Goal: Task Accomplishment & Management: Complete application form

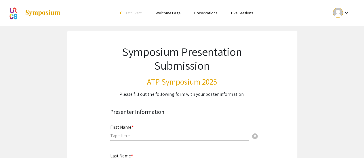
click at [154, 133] on input "text" at bounding box center [179, 136] width 139 height 6
type input "[PERSON_NAME]"
type input "[EMAIL_ADDRESS][DOMAIN_NAME]"
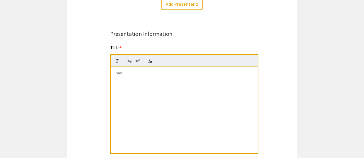
scroll to position [251, 0]
click at [157, 87] on div at bounding box center [184, 110] width 147 height 86
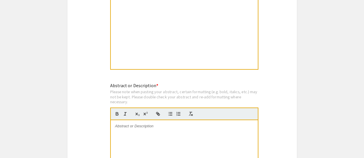
scroll to position [361, 0]
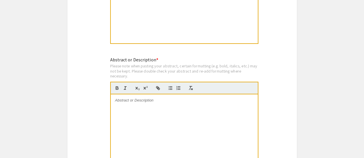
click at [149, 102] on p at bounding box center [184, 100] width 138 height 5
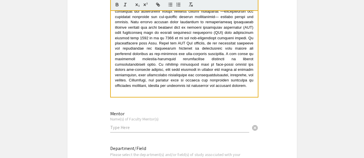
scroll to position [0, 0]
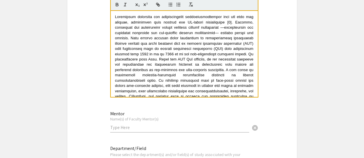
click at [229, 23] on span at bounding box center [184, 59] width 139 height 89
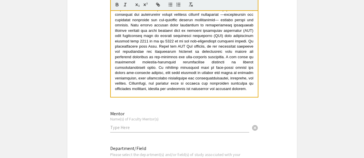
scroll to position [15, 0]
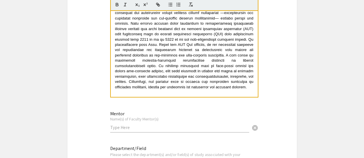
click at [167, 124] on div "Mentor Name(s) of Faculty Mentor(s) cancel" at bounding box center [179, 119] width 139 height 27
paste input "[PERSON_NAME], Ph.D"
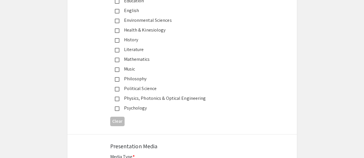
scroll to position [747, 0]
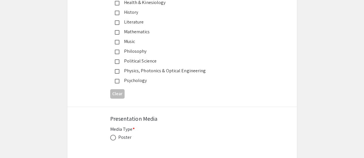
type input "[PERSON_NAME], Ph.D"
click at [185, 74] on div "Physics, Photonics & Optical Engineering" at bounding box center [179, 71] width 121 height 7
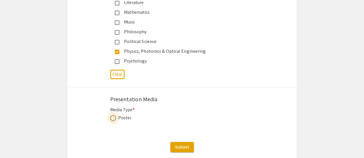
click at [111, 119] on span at bounding box center [113, 119] width 6 height 6
click at [111, 119] on input "radio" at bounding box center [113, 119] width 6 height 6
radio input "true"
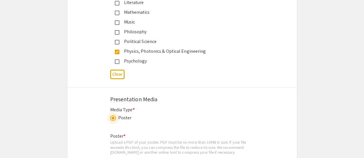
scroll to position [818, 0]
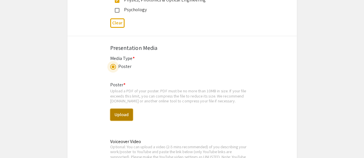
click at [125, 114] on button "Upload" at bounding box center [121, 115] width 23 height 12
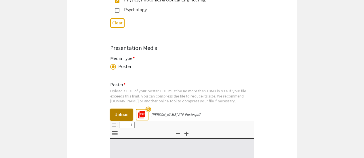
select select "custom"
type input "0"
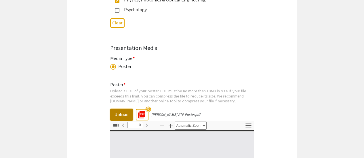
select select "custom"
type input "1"
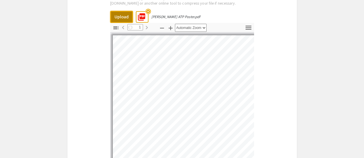
scroll to position [918, 0]
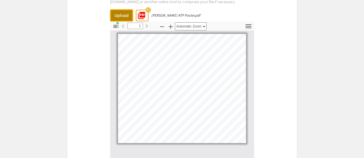
select select "custom"
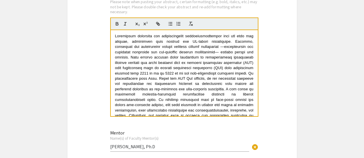
scroll to position [425, 0]
click at [228, 42] on span at bounding box center [184, 78] width 139 height 89
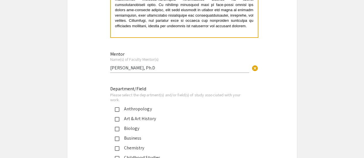
scroll to position [506, 0]
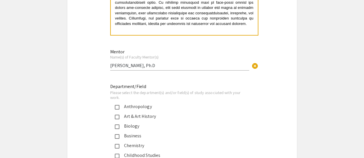
click at [165, 30] on p at bounding box center [184, 28] width 138 height 5
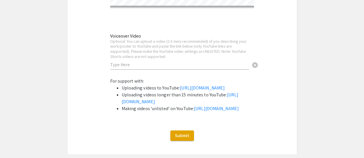
scroll to position [1135, 0]
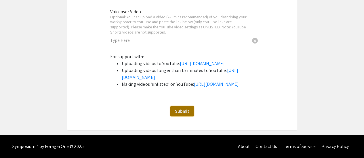
click at [178, 111] on span "Submit" at bounding box center [182, 111] width 14 height 6
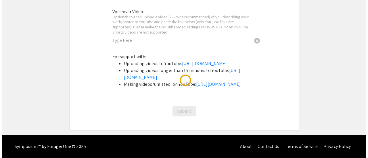
scroll to position [0, 0]
